Goal: Information Seeking & Learning: Compare options

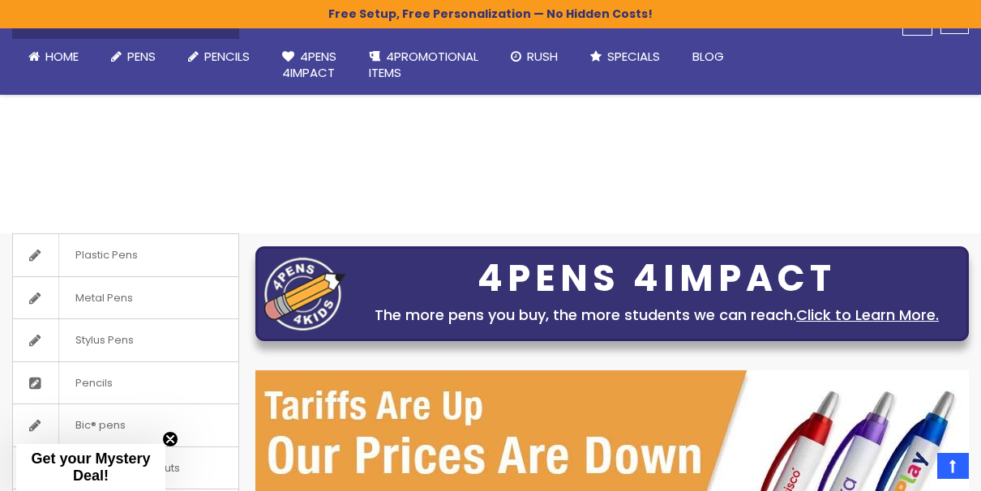
scroll to position [515, 0]
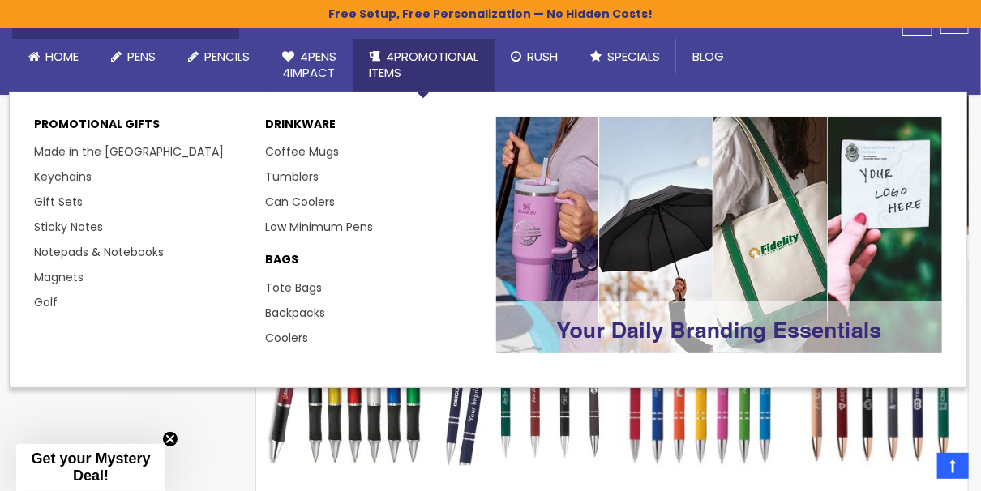
click at [413, 59] on span "4PROMOTIONAL ITEMS" at bounding box center [423, 64] width 109 height 33
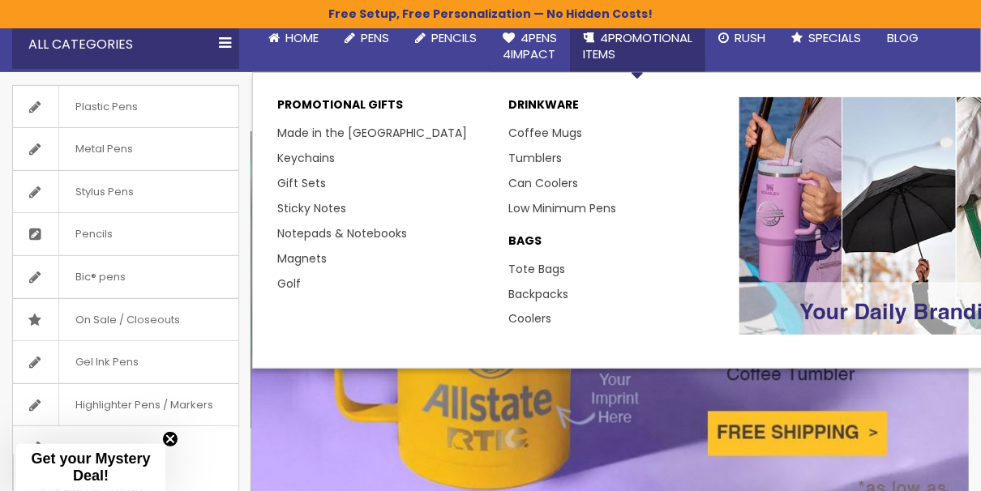
scroll to position [243, 0]
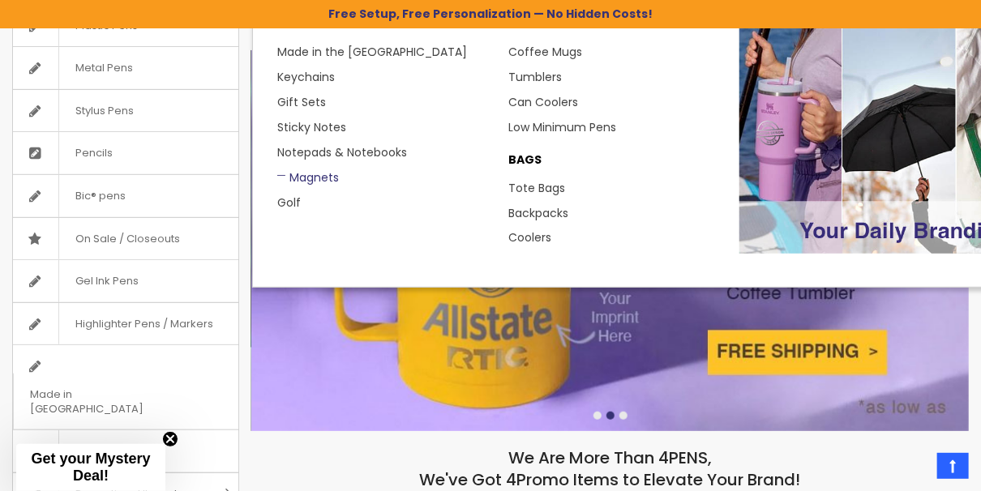
click at [322, 173] on link "Magnets" at bounding box center [308, 177] width 62 height 16
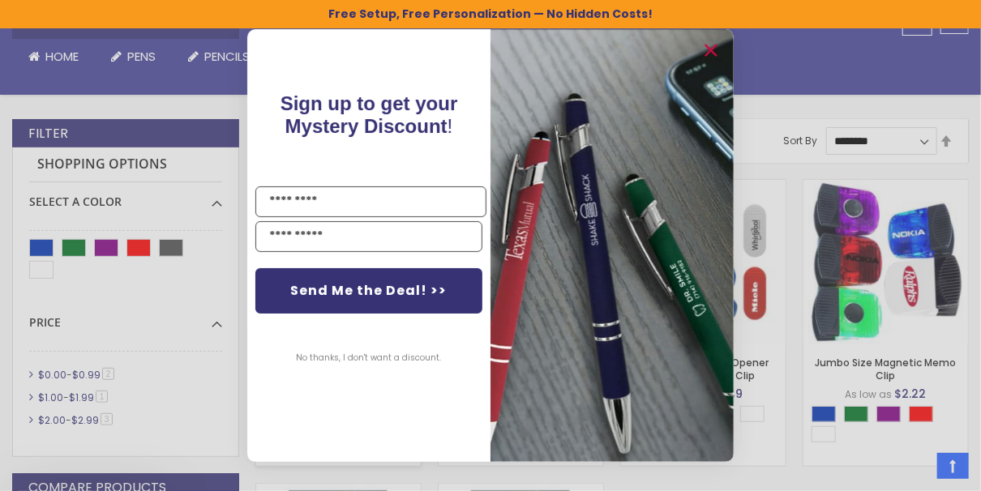
scroll to position [324, 0]
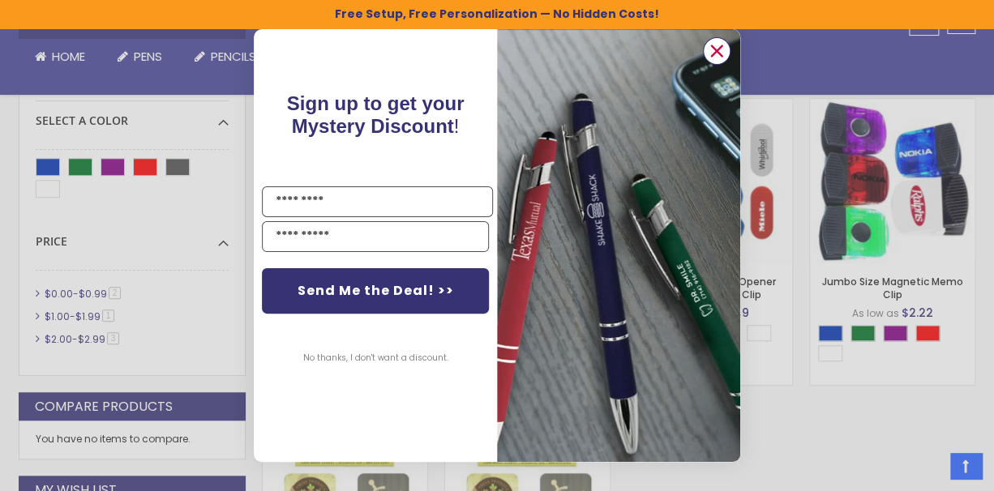
click at [722, 52] on circle "Close dialog" at bounding box center [717, 51] width 24 height 24
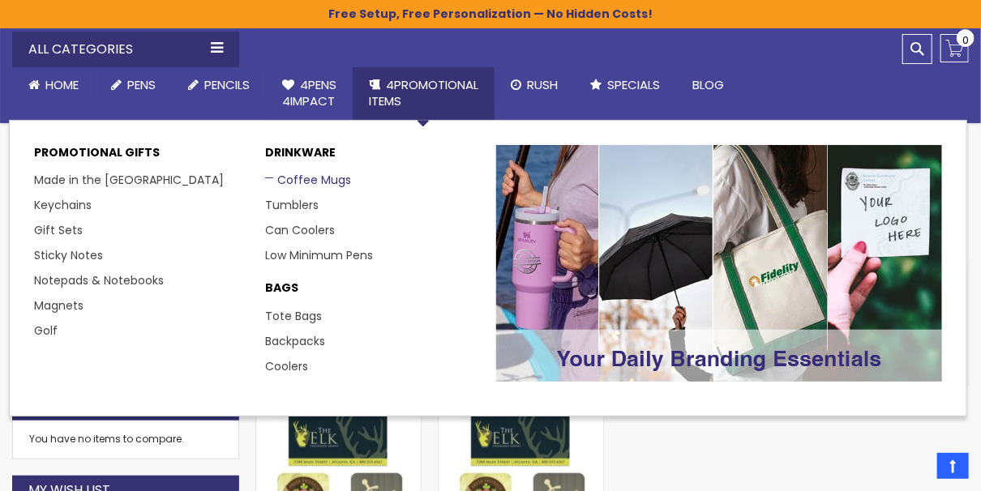
click at [316, 176] on link "Coffee Mugs" at bounding box center [308, 180] width 86 height 16
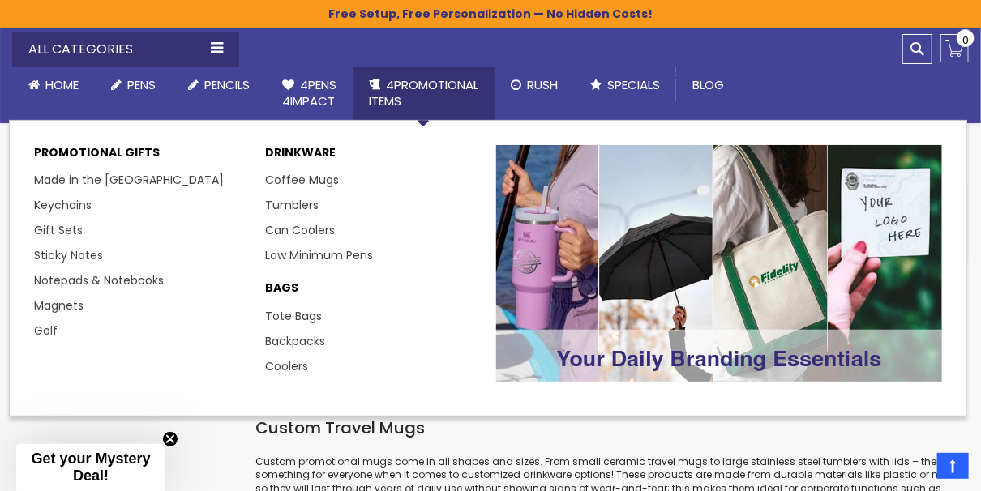
scroll to position [1163, 0]
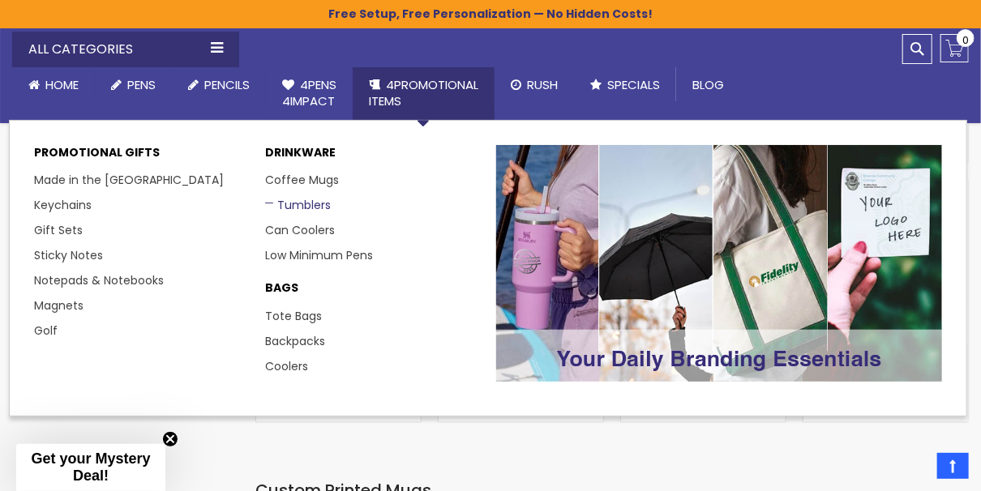
click at [310, 197] on link "Tumblers" at bounding box center [298, 205] width 66 height 16
click at [108, 254] on link "Sticky Notes" at bounding box center [74, 255] width 81 height 16
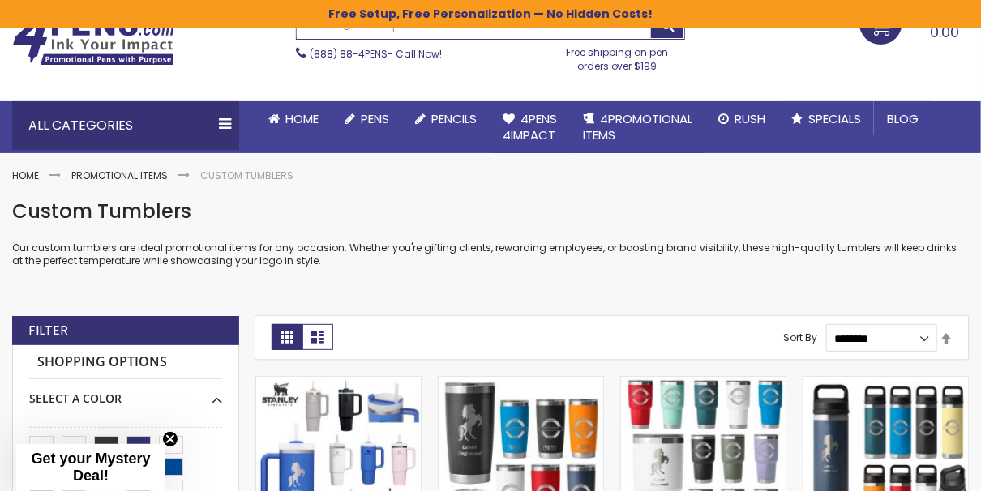
scroll to position [243, 0]
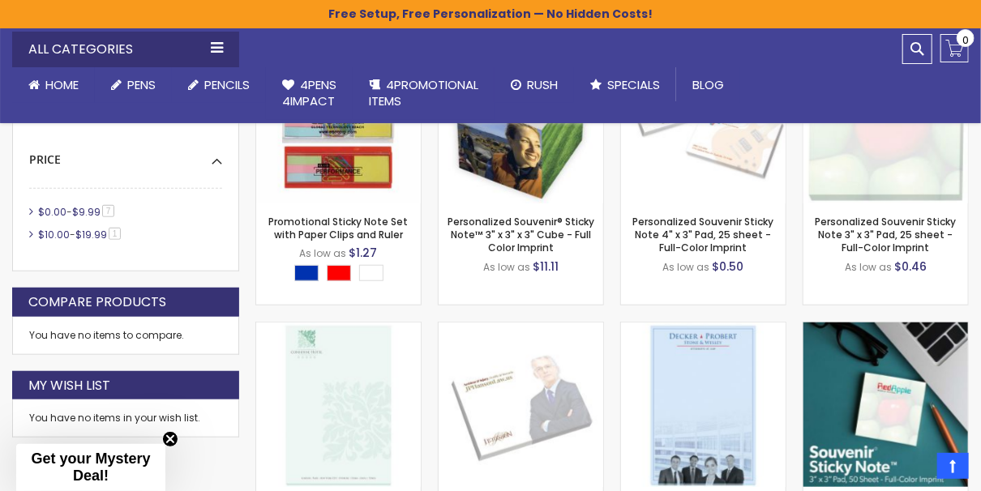
scroll to position [324, 0]
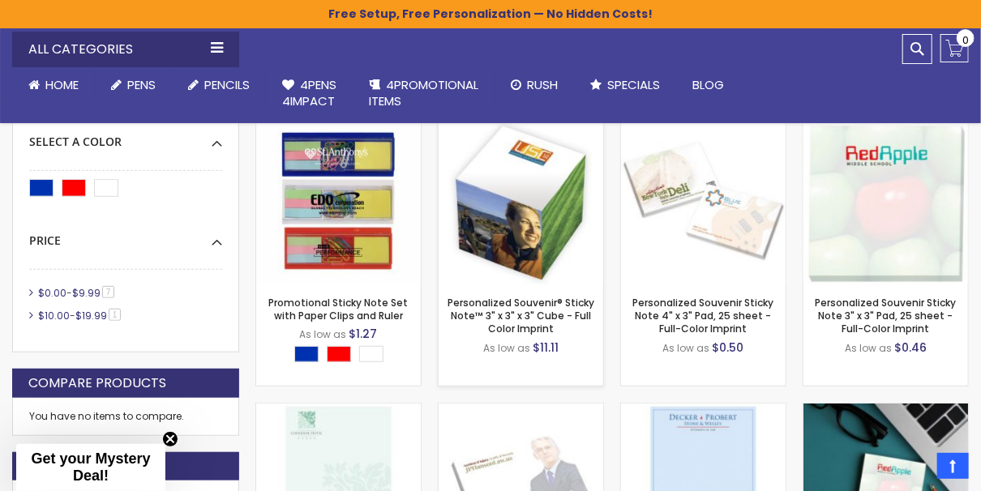
click at [495, 225] on img at bounding box center [521, 202] width 165 height 165
click at [713, 81] on span "Blog" at bounding box center [708, 84] width 32 height 17
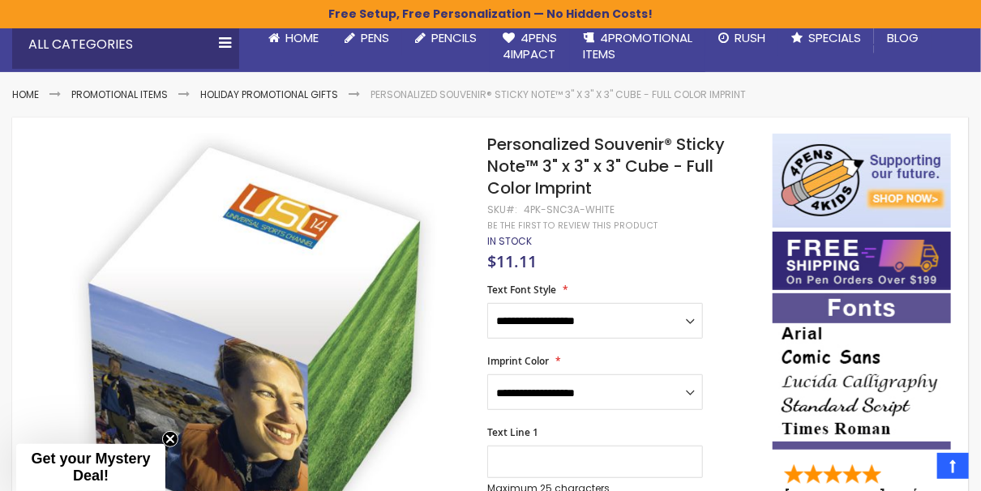
scroll to position [324, 0]
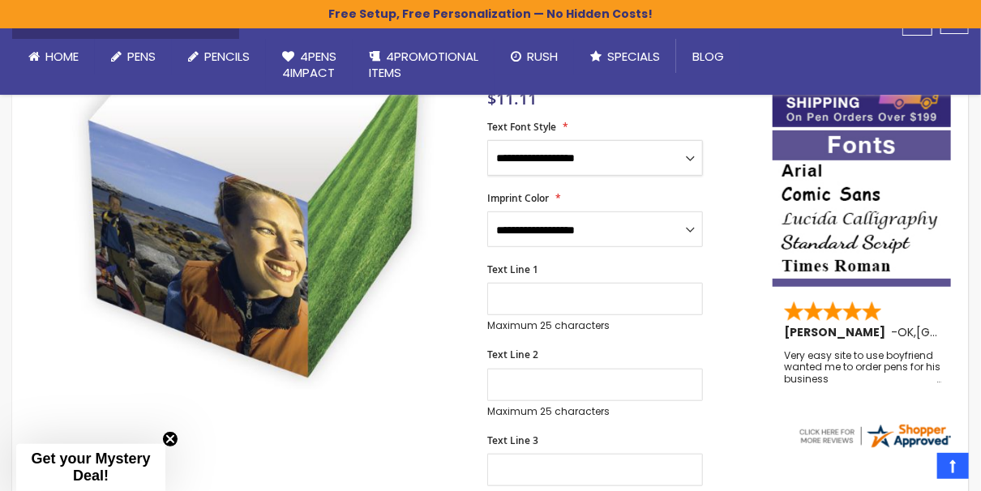
click at [681, 165] on select "**********" at bounding box center [595, 158] width 216 height 36
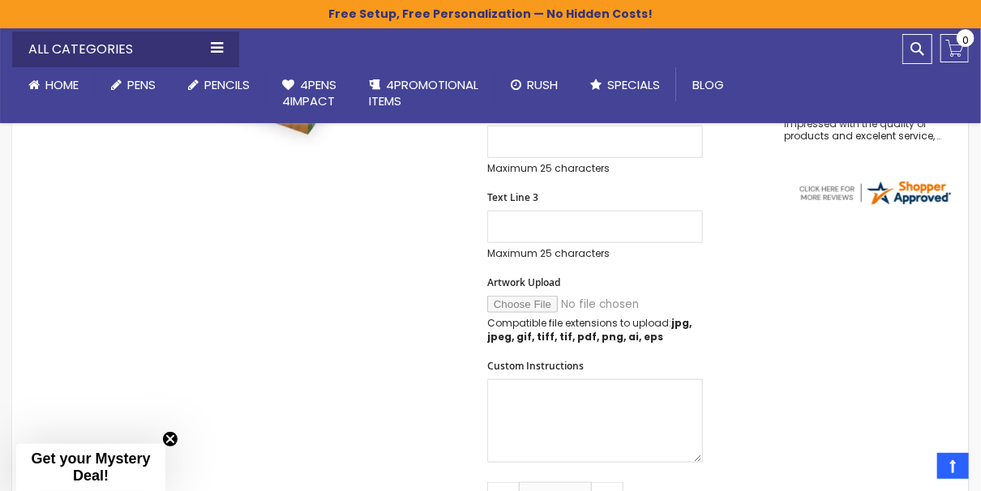
scroll to position [649, 0]
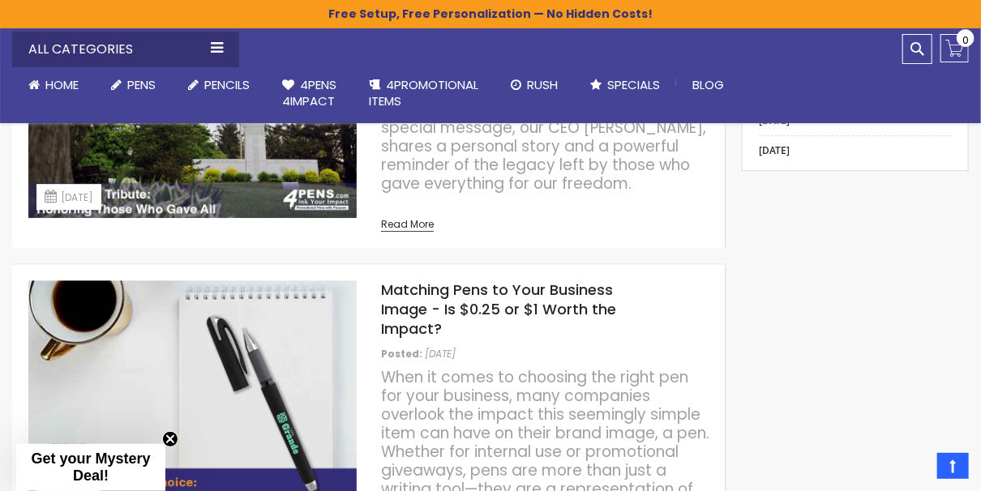
scroll to position [1946, 0]
